Goal: Transaction & Acquisition: Purchase product/service

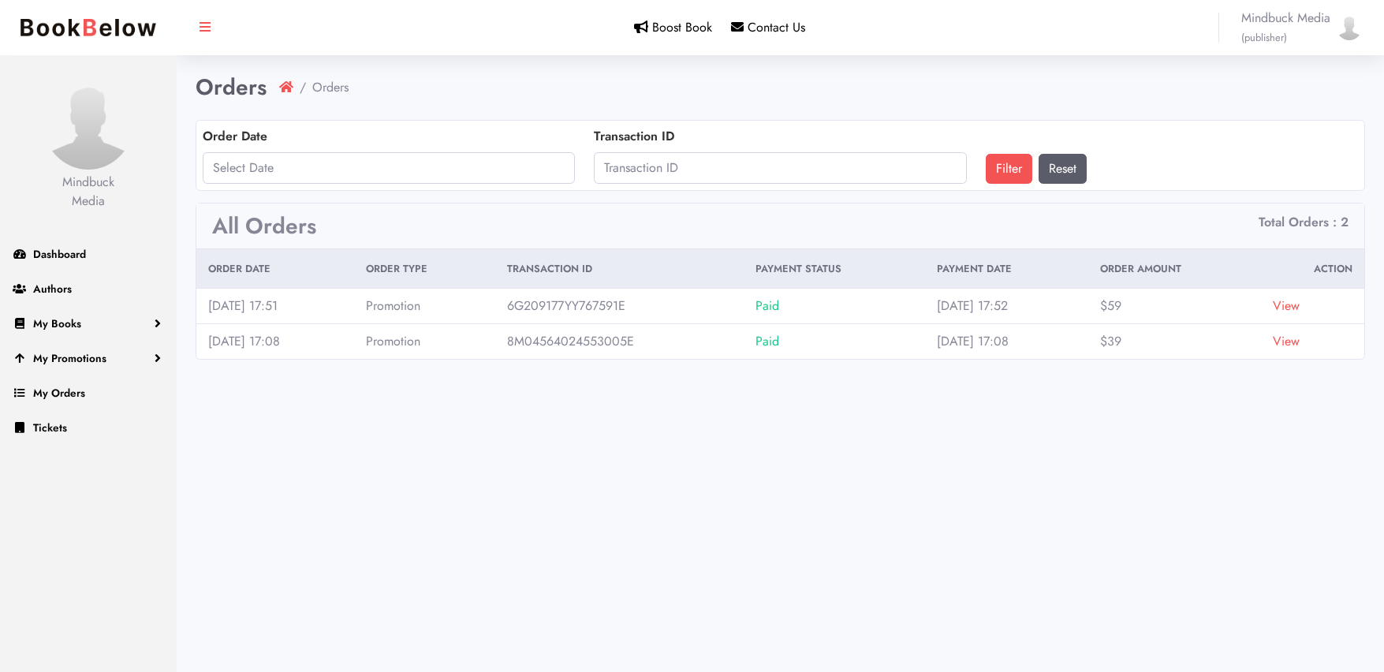
click at [1300, 305] on link "View" at bounding box center [1286, 306] width 27 height 18
click at [1295, 339] on link "View" at bounding box center [1286, 341] width 27 height 18
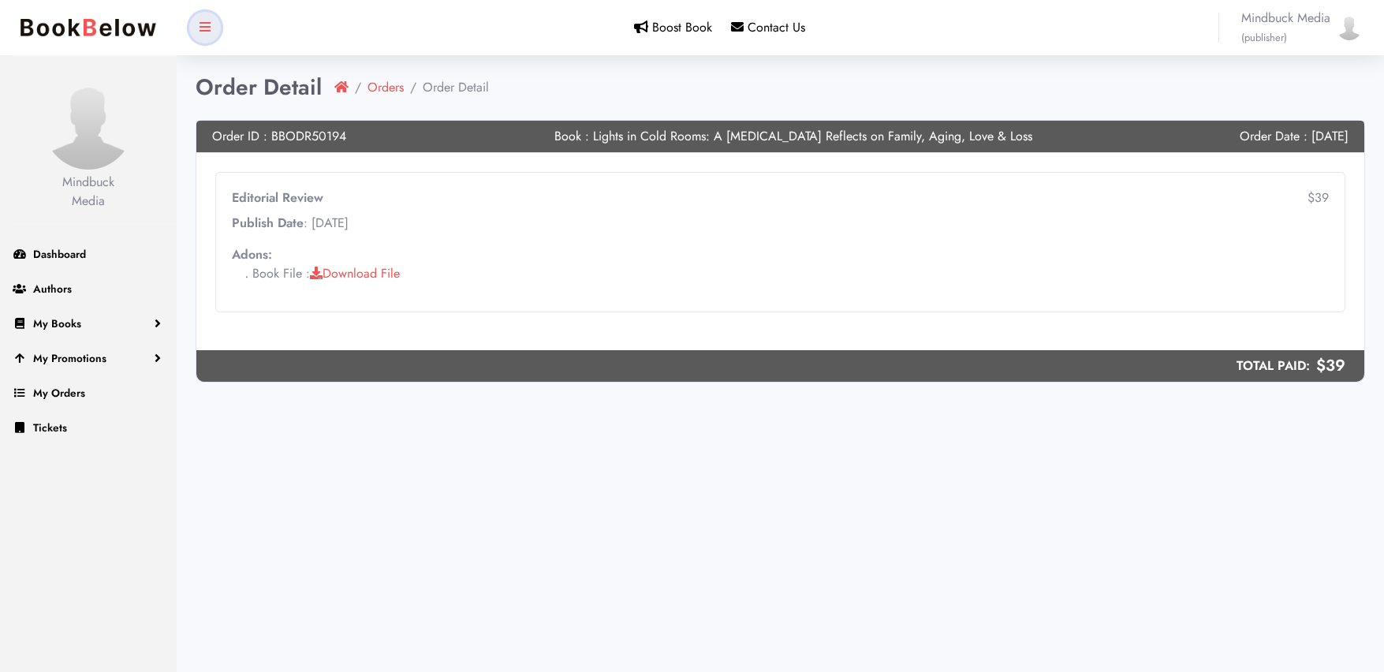
click at [204, 28] on icon at bounding box center [205, 27] width 11 height 13
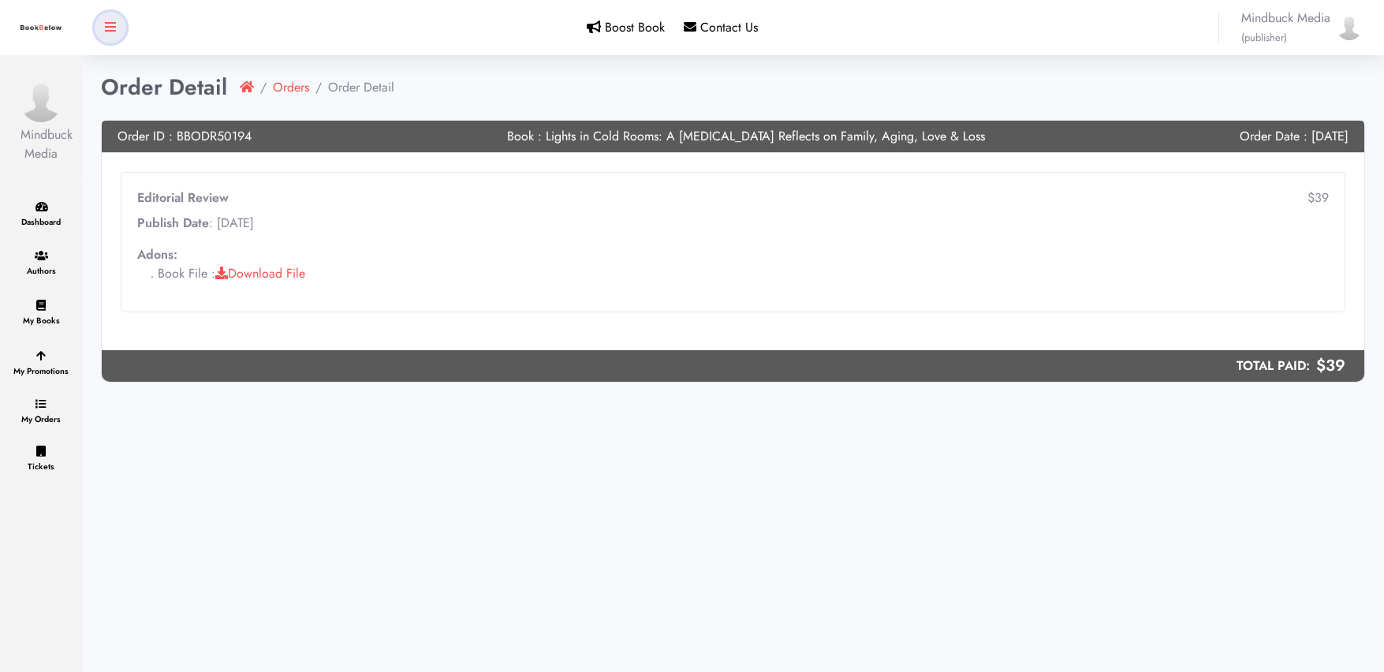
click at [110, 29] on icon at bounding box center [110, 27] width 11 height 13
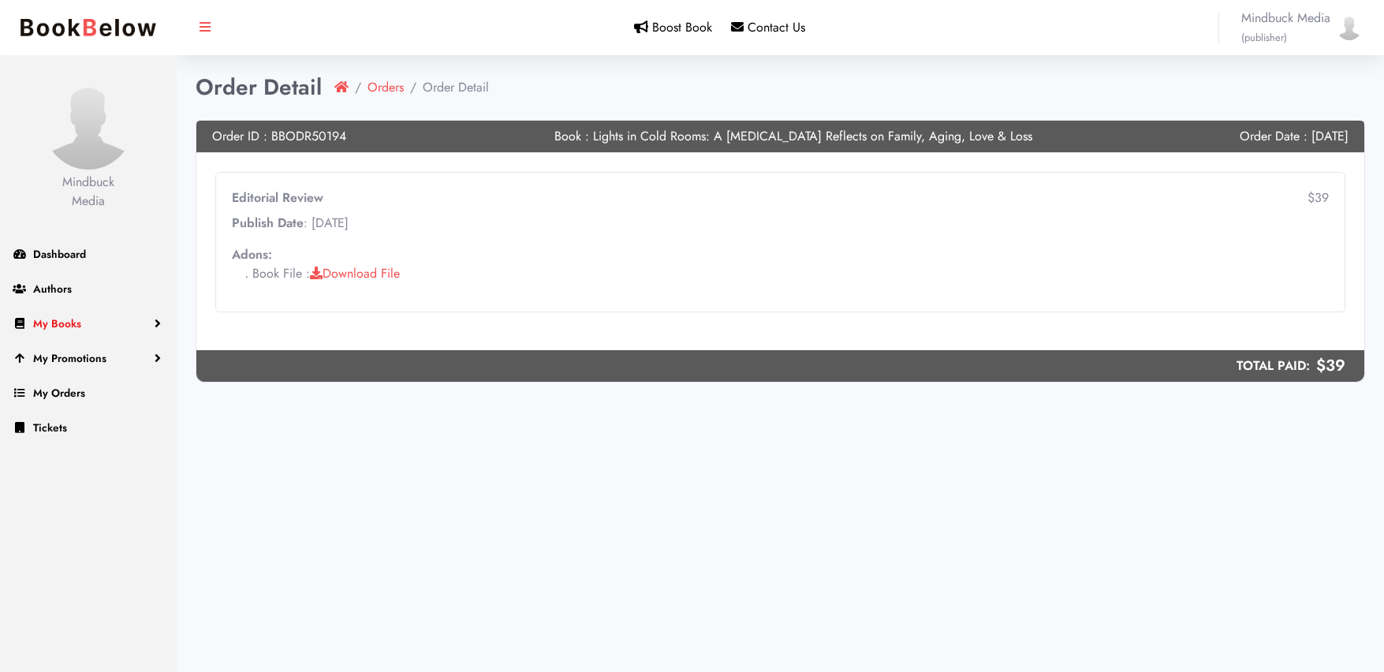
click at [55, 320] on span "My Books" at bounding box center [57, 324] width 48 height 16
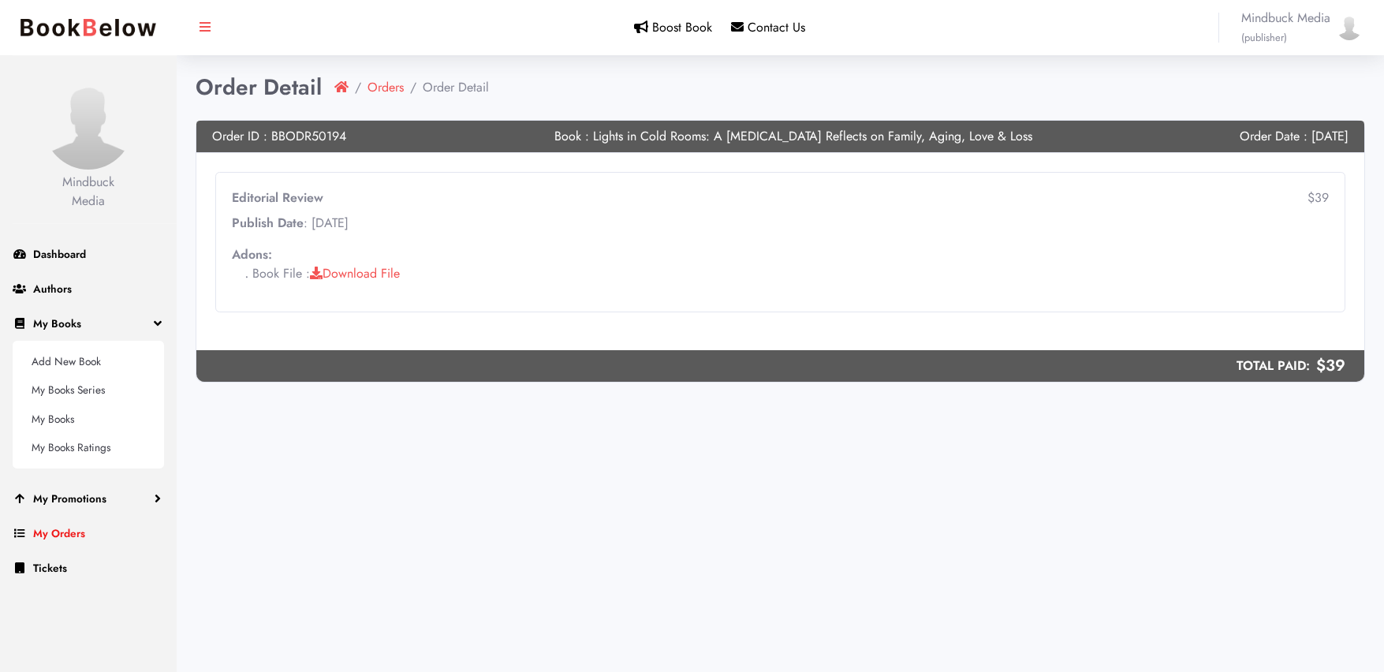
click at [48, 543] on link "My Orders" at bounding box center [88, 533] width 177 height 35
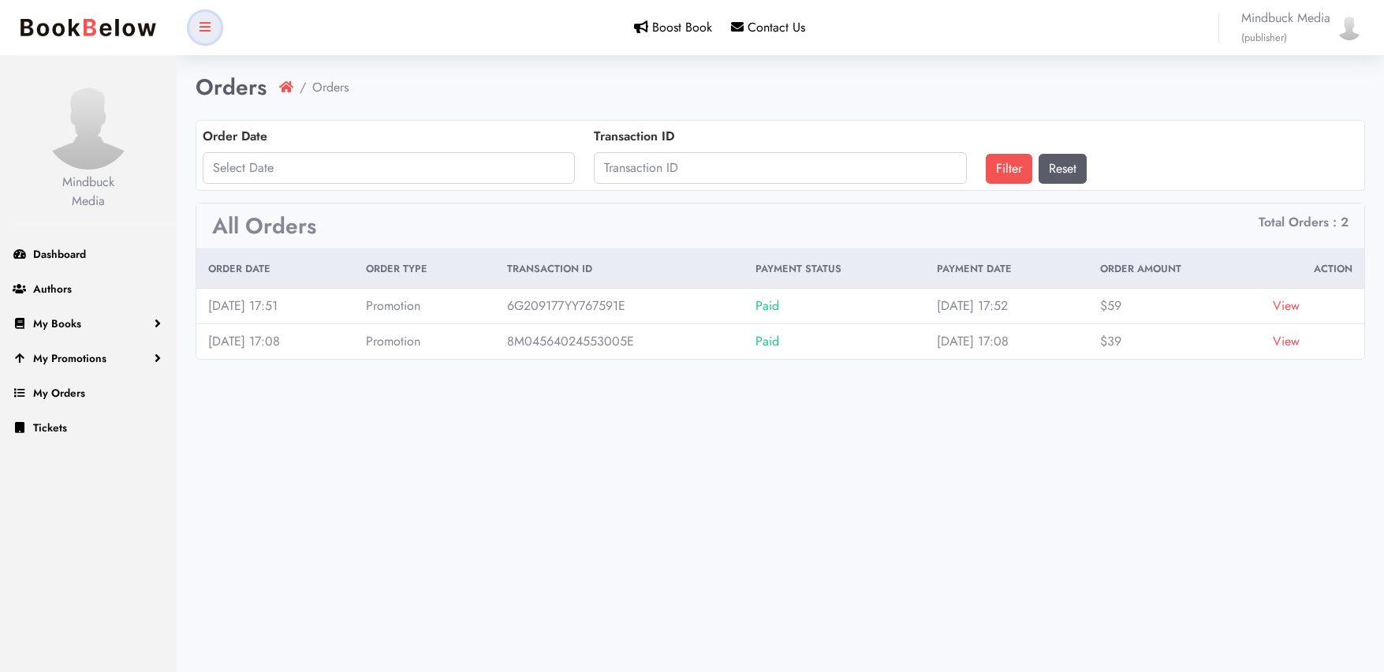
click at [205, 24] on icon at bounding box center [205, 27] width 11 height 13
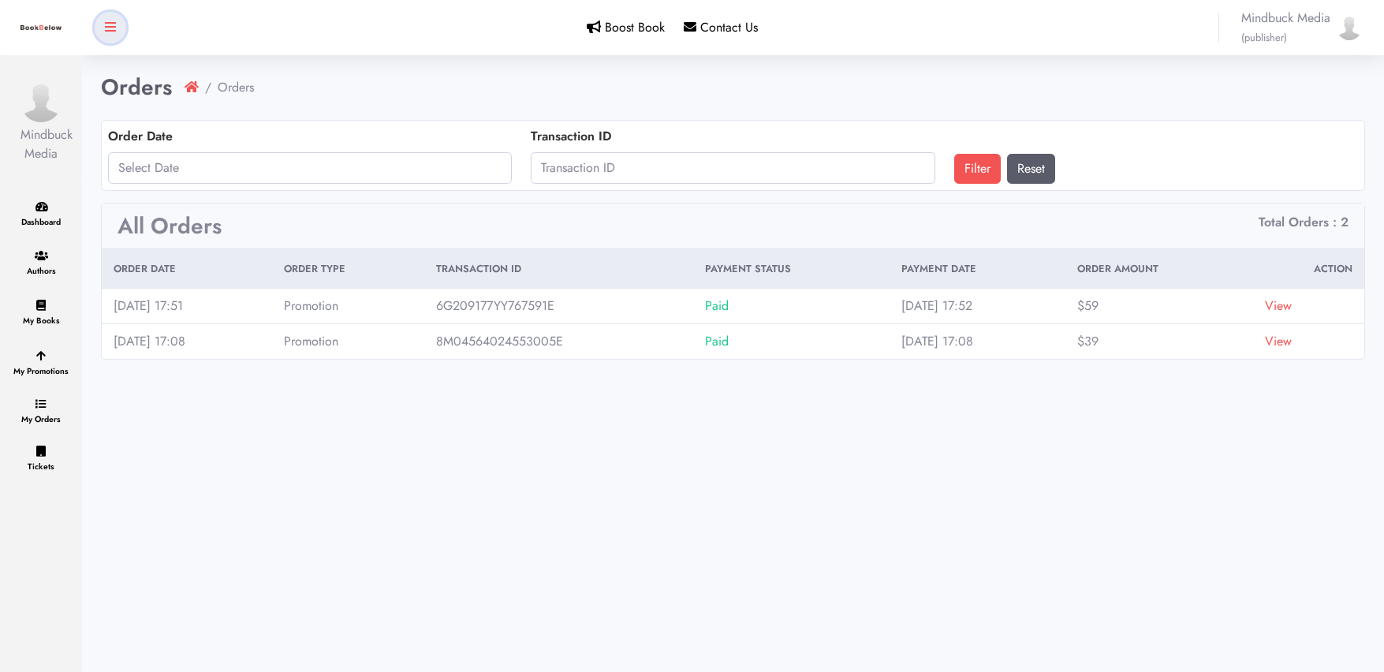
click at [110, 31] on icon at bounding box center [110, 27] width 11 height 13
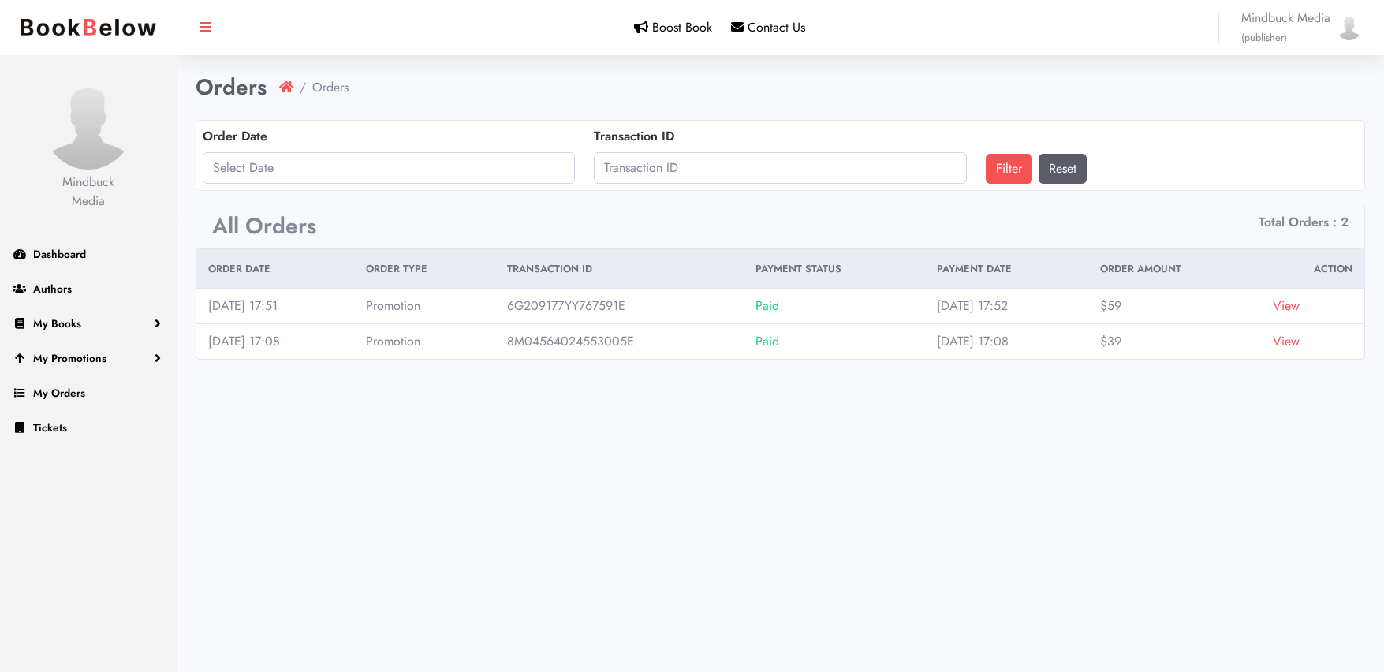
click at [76, 29] on img at bounding box center [88, 27] width 151 height 33
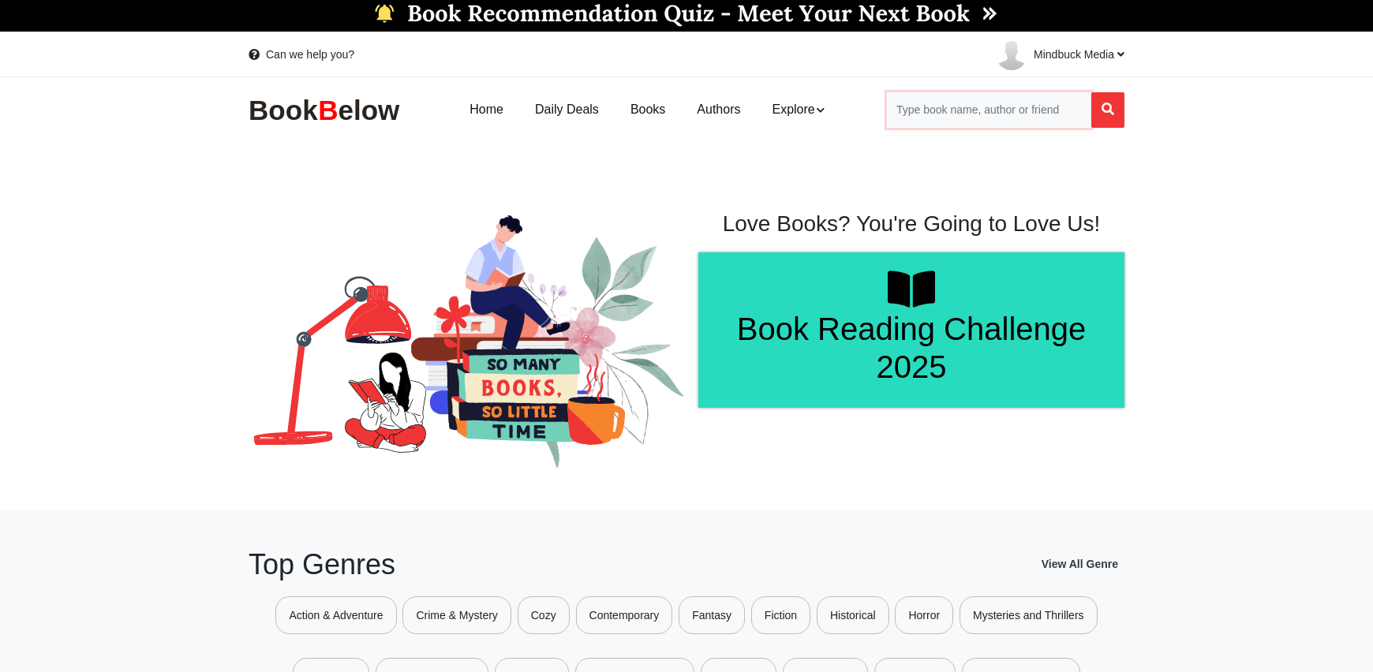
click at [948, 111] on input "Search for Books" at bounding box center [989, 109] width 204 height 35
type input "Joan Cu"
click at [951, 159] on p "[PERSON_NAME] Handler" at bounding box center [1000, 166] width 136 height 16
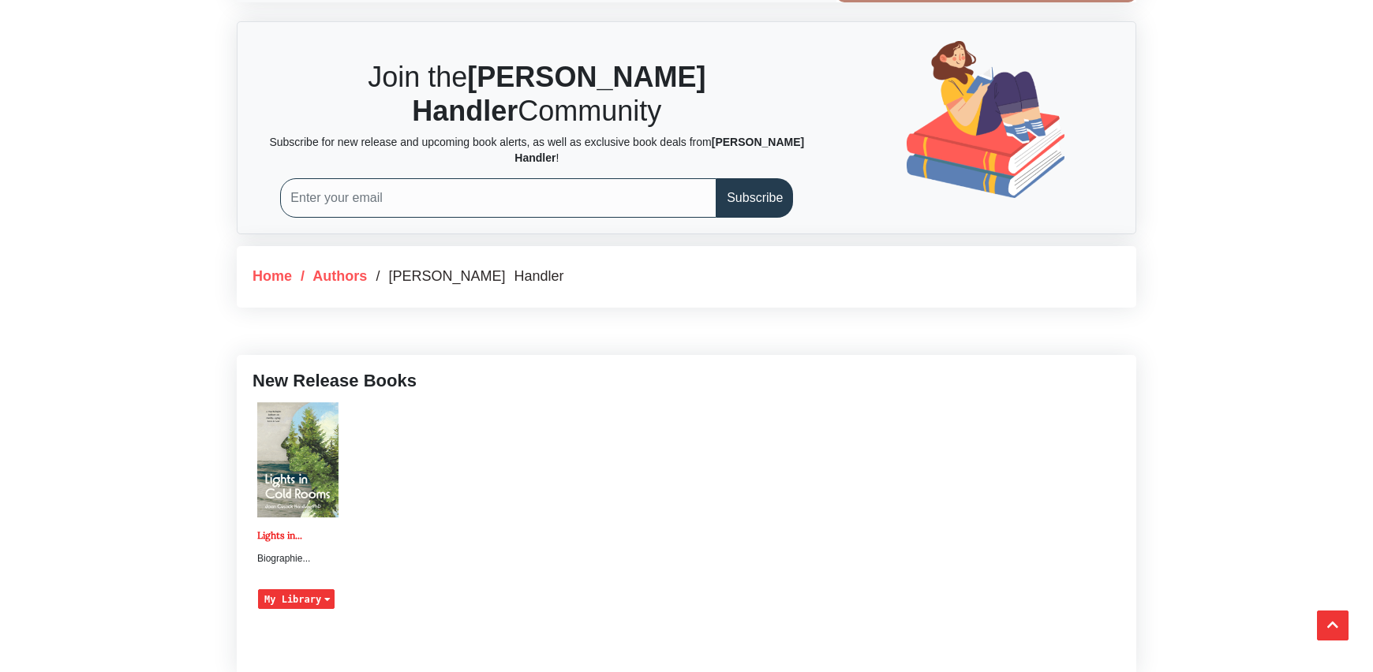
scroll to position [631, 0]
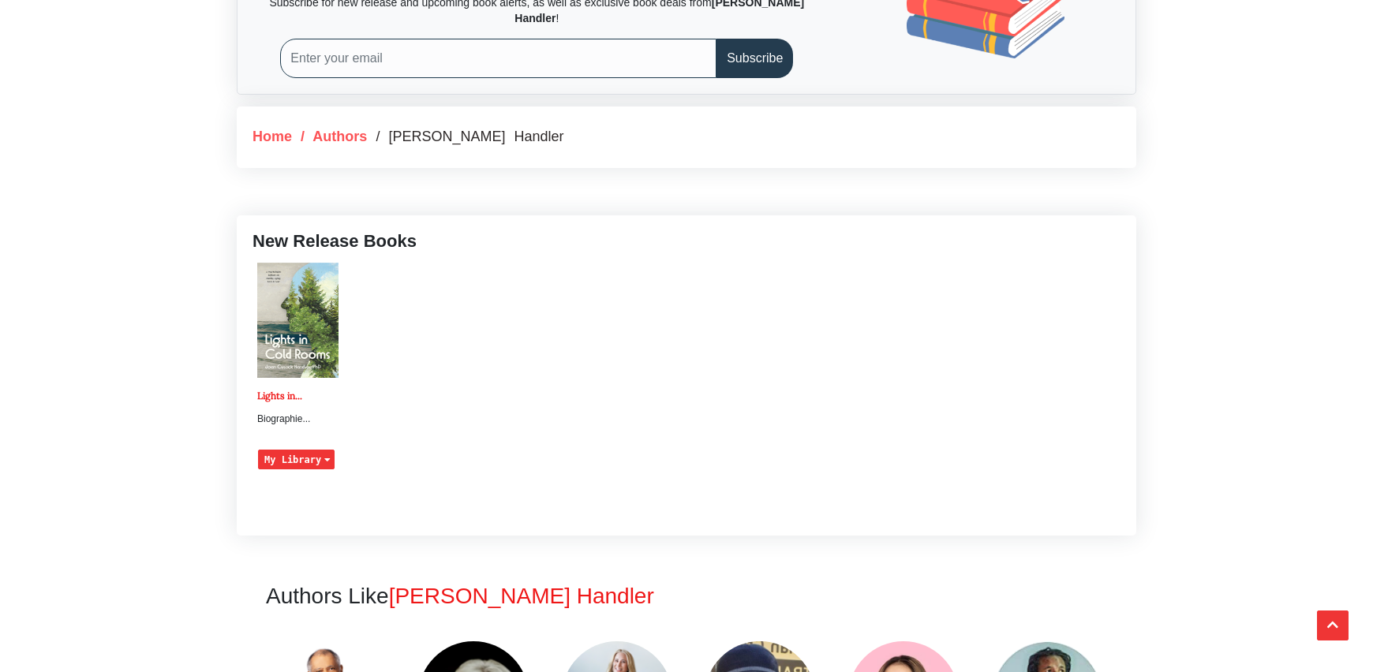
click at [298, 306] on img at bounding box center [297, 320] width 81 height 114
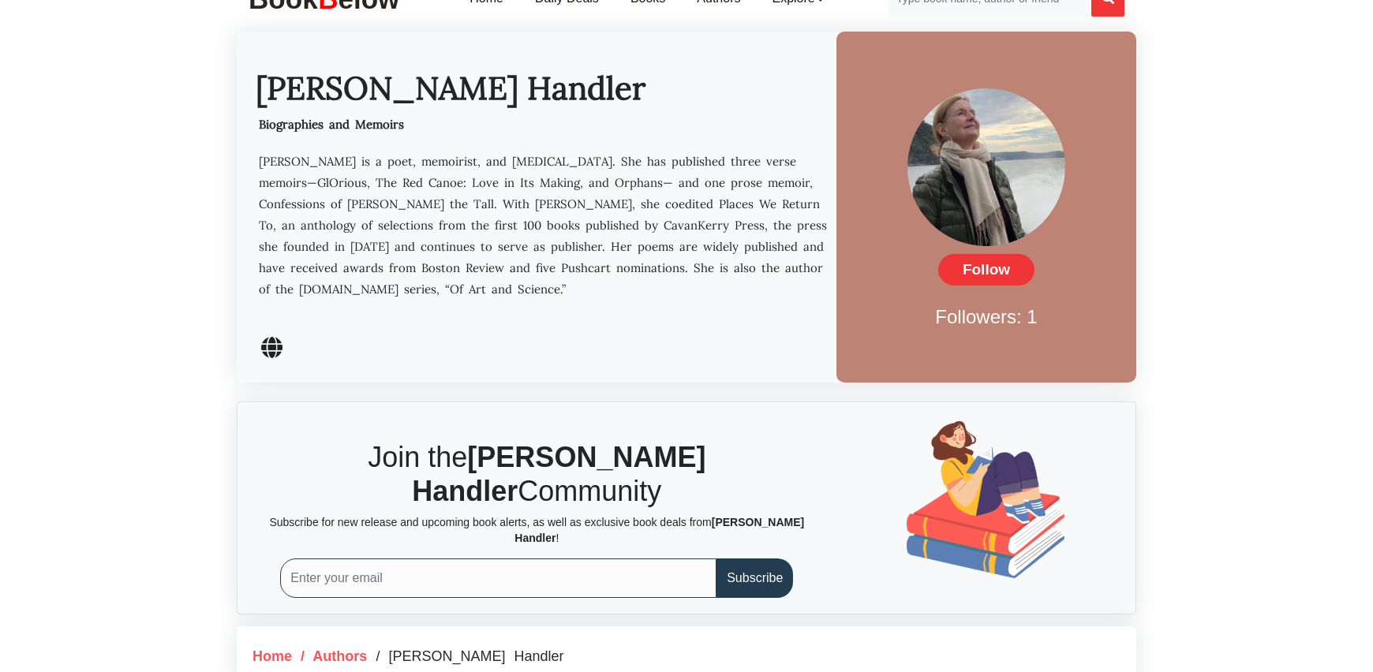
scroll to position [0, 0]
